Goal: Find specific page/section: Find specific page/section

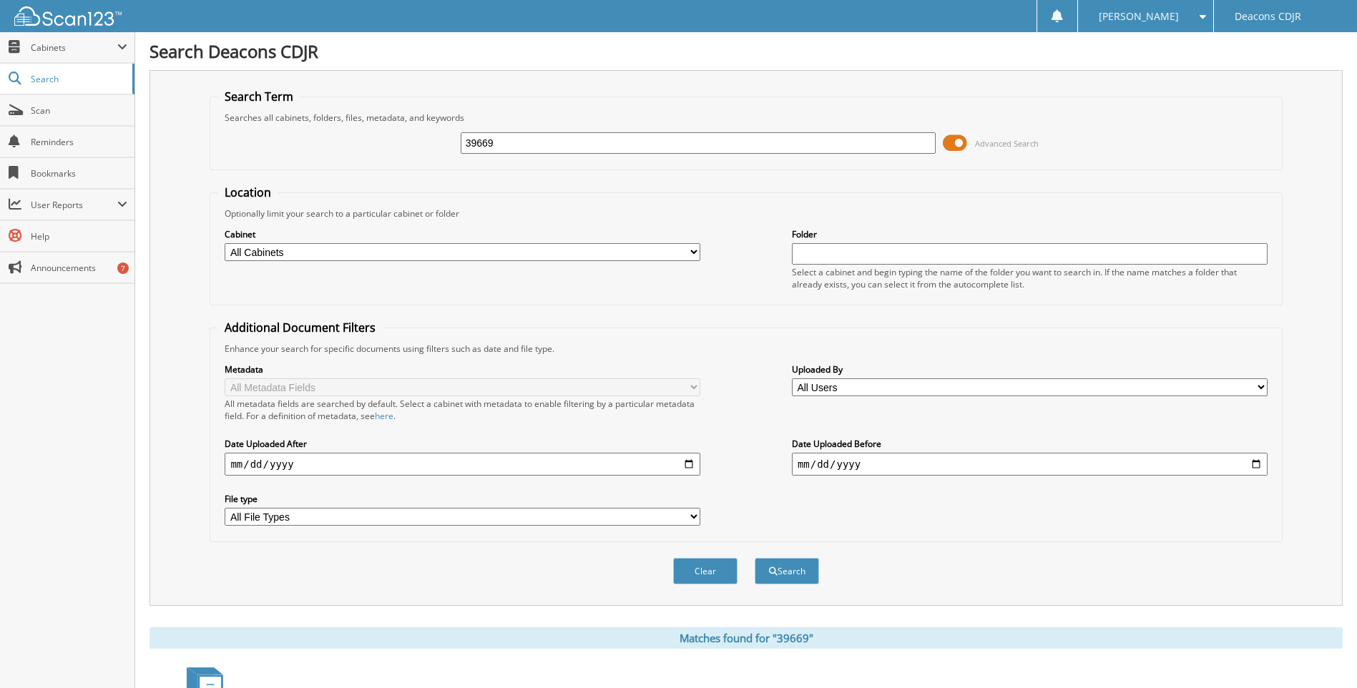
drag, startPoint x: 514, startPoint y: 144, endPoint x: 388, endPoint y: 140, distance: 126.0
click at [382, 142] on div "39669 Advanced Search" at bounding box center [745, 143] width 1057 height 39
type input "42963"
click at [755, 558] on button "Search" at bounding box center [787, 571] width 64 height 26
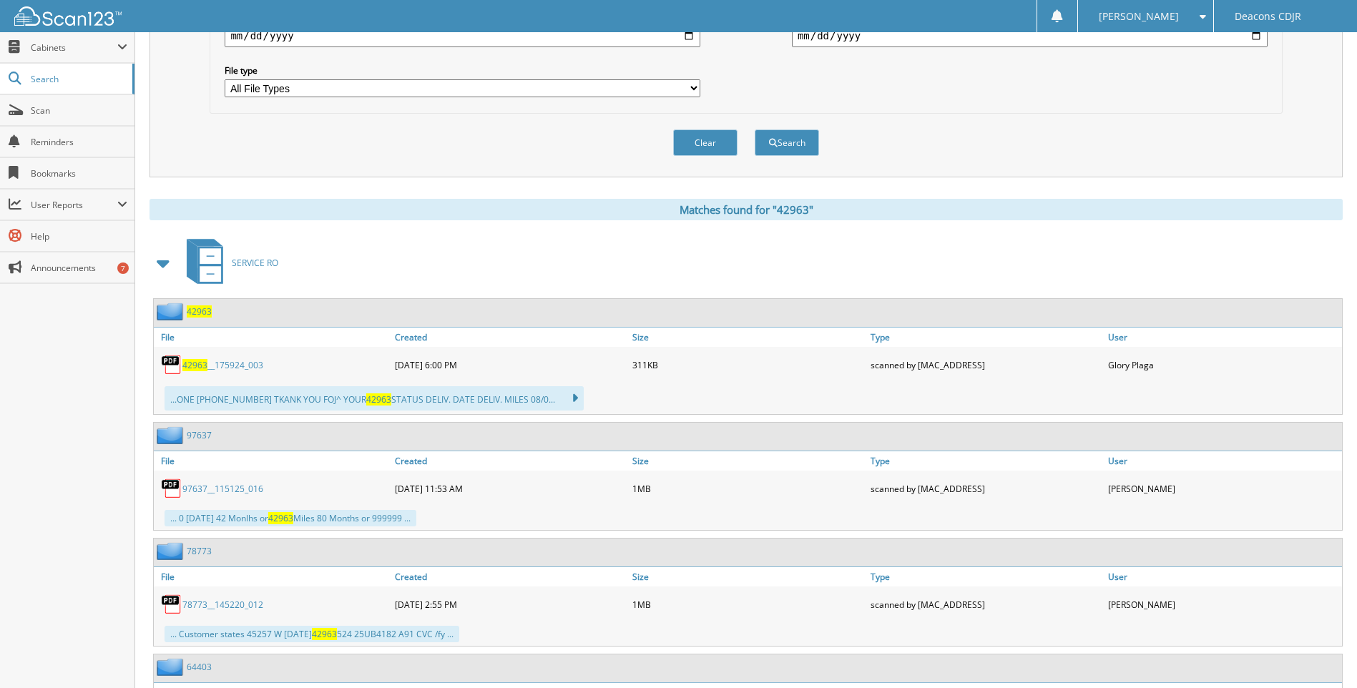
scroll to position [501, 0]
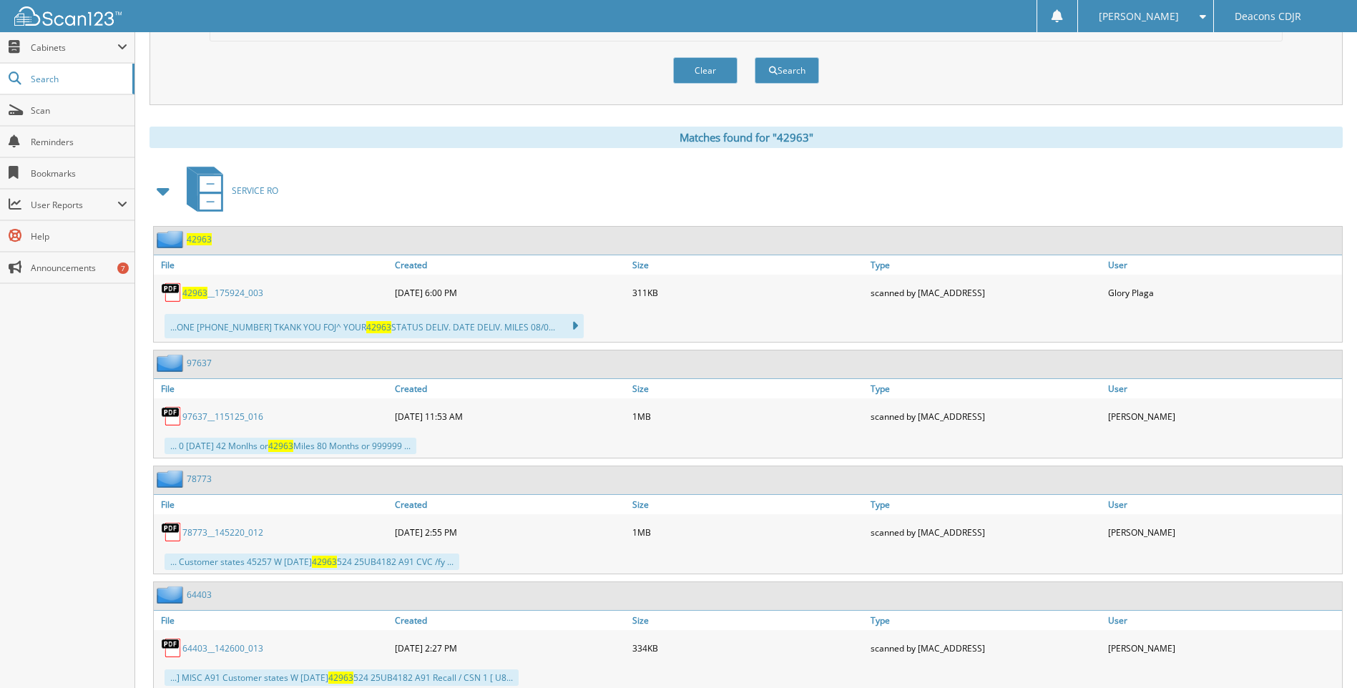
click at [207, 289] on link "42963 __175924_003" at bounding box center [222, 293] width 81 height 12
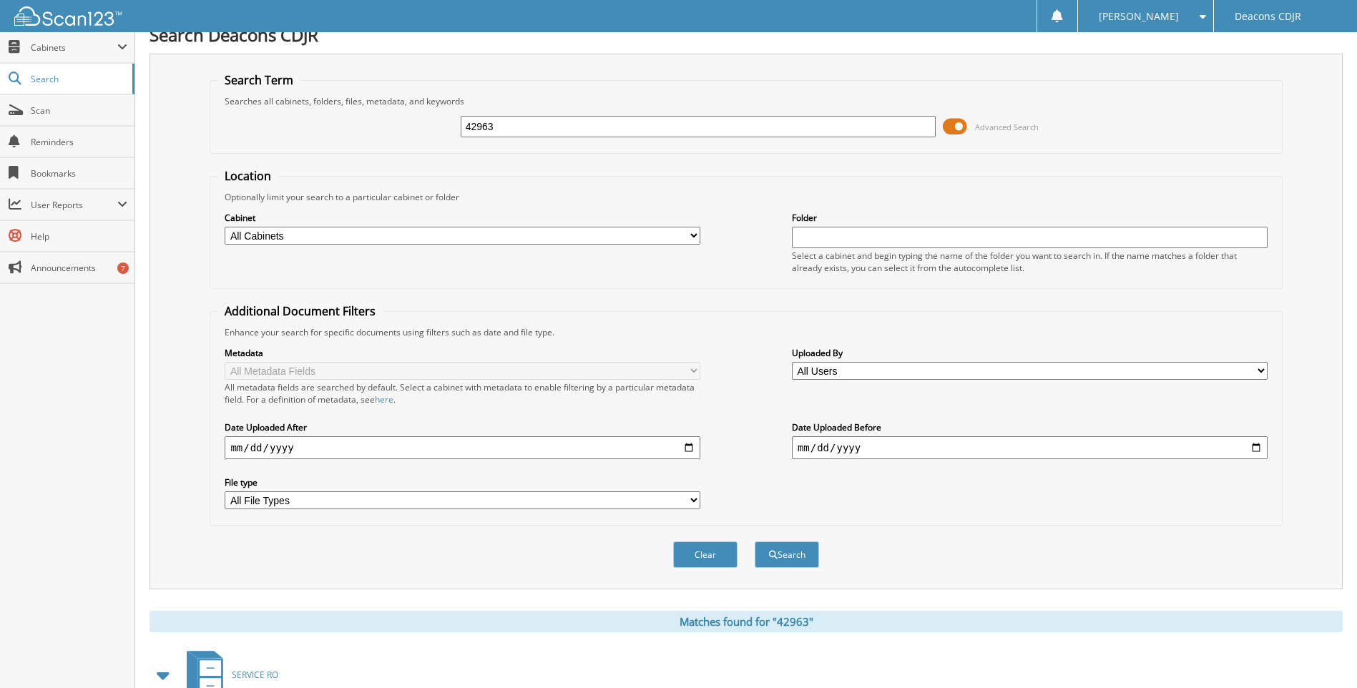
scroll to position [0, 0]
